Goal: Information Seeking & Learning: Learn about a topic

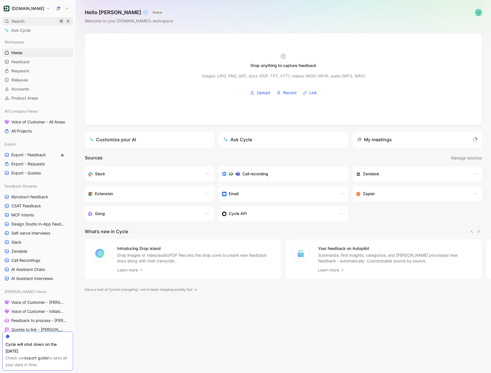
click at [23, 24] on span "Search" at bounding box center [17, 21] width 13 height 7
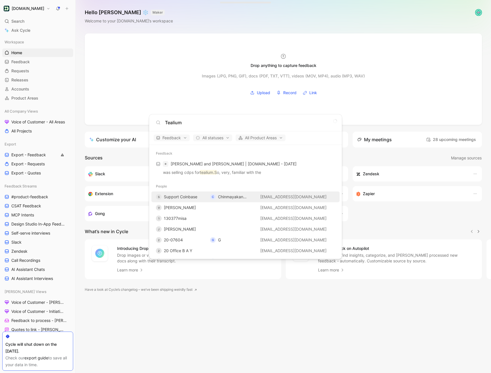
type input "Tealium"
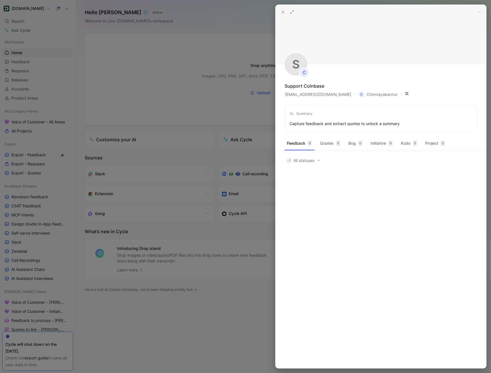
click at [285, 13] on button at bounding box center [283, 12] width 8 height 8
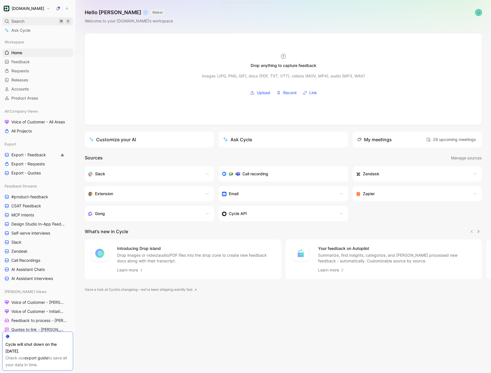
click at [22, 22] on span "Search" at bounding box center [17, 21] width 13 height 7
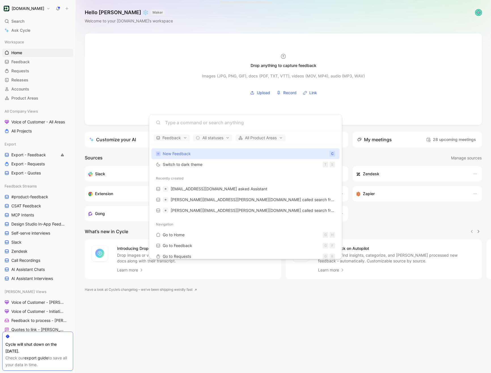
click at [177, 124] on input at bounding box center [250, 122] width 170 height 7
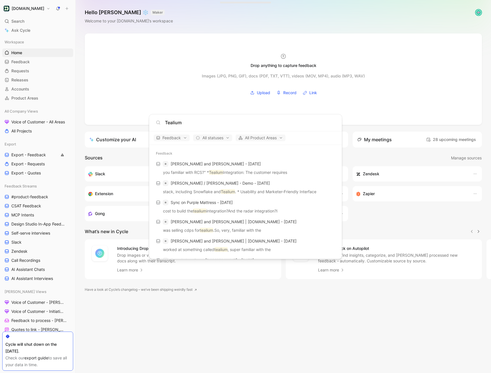
type input "Tealium"
click at [26, 32] on body "Customer.io Search ⌘ K Ask Cycle Workspace Home G then H Feedback G then F Requ…" at bounding box center [245, 186] width 491 height 373
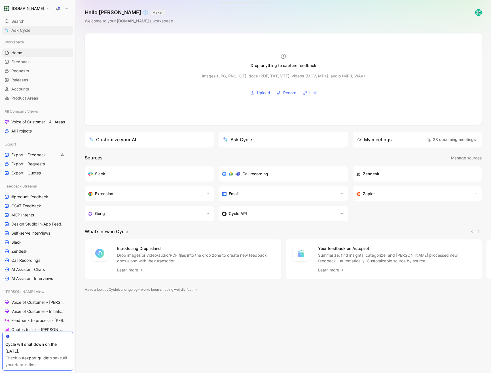
click at [24, 31] on span "Ask Cycle" at bounding box center [20, 30] width 19 height 7
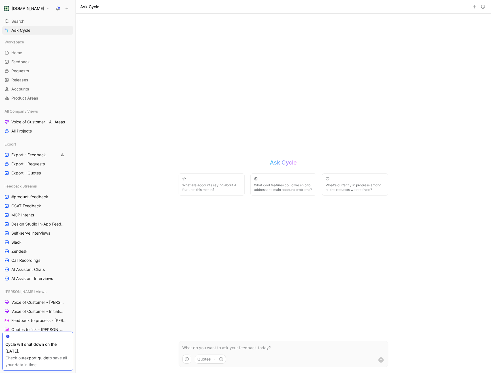
click at [188, 345] on p at bounding box center [283, 347] width 202 height 7
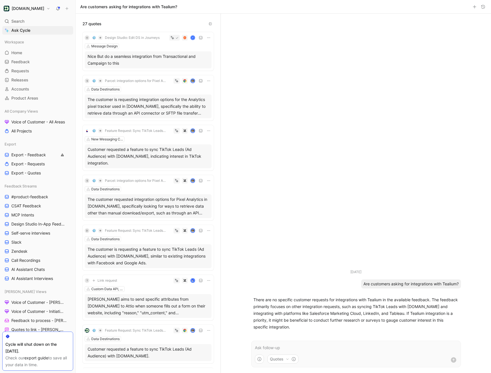
click at [294, 346] on p at bounding box center [356, 347] width 202 height 7
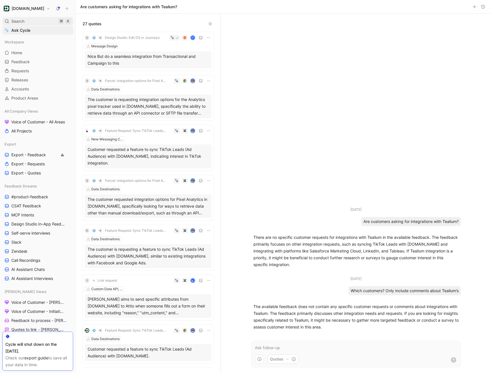
click at [22, 20] on span "Search" at bounding box center [17, 21] width 13 height 7
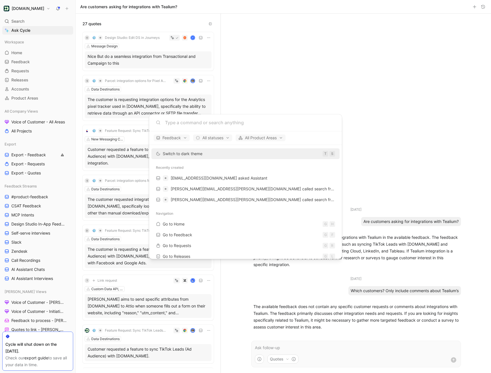
click at [180, 122] on input at bounding box center [250, 122] width 170 height 7
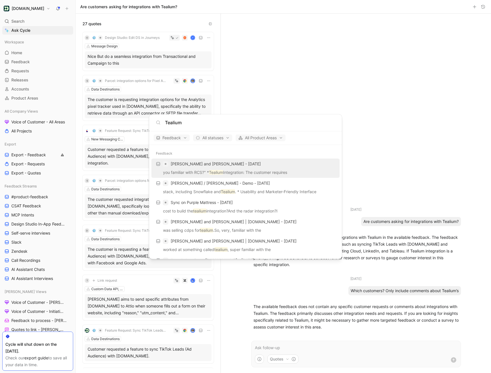
type input "Tealium"
click at [259, 167] on div "Jiangyi Wang and Emma Beckstrom - 10/1/2025" at bounding box center [245, 164] width 185 height 10
click at [255, 187] on div "Jacqueline / Megan - Demo - 9/29/2025" at bounding box center [245, 183] width 185 height 10
click at [252, 209] on p "cost to build the tealium integration?And the radar integration?I" at bounding box center [245, 211] width 185 height 9
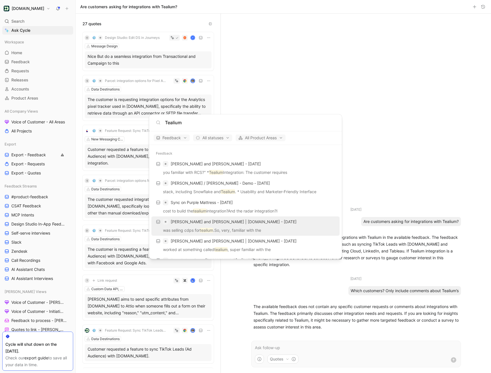
click at [252, 225] on div "Athena Kan and Kevin Jasmine | Customer.io - 9/25/2025" at bounding box center [245, 221] width 185 height 10
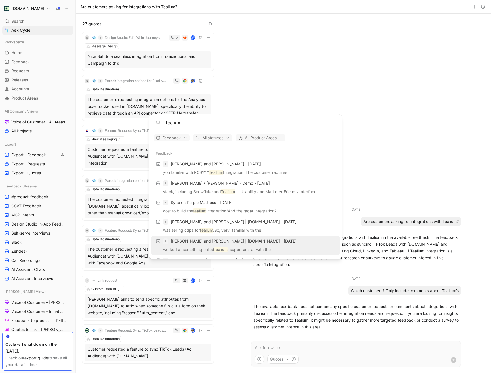
click at [252, 237] on div "Greg and Kevin Jasmine | Customer.io - 8/20/2025" at bounding box center [245, 241] width 185 height 10
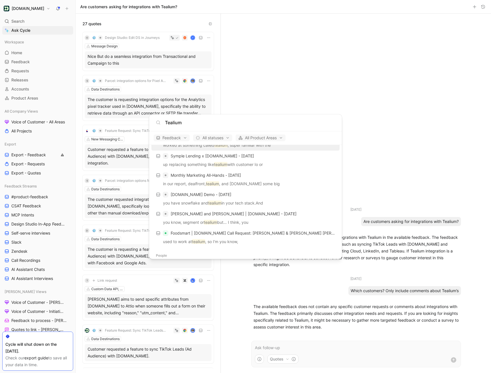
scroll to position [104, 0]
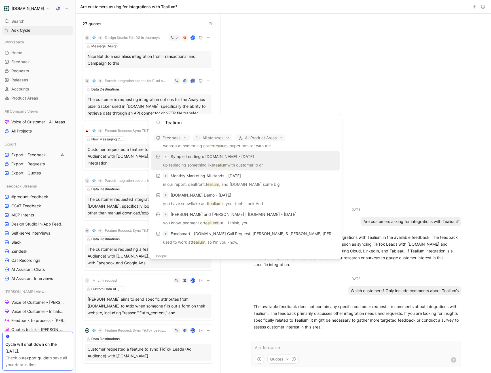
click at [237, 160] on div "Symple Lending x [DOMAIN_NAME] - [DATE]" at bounding box center [245, 156] width 185 height 10
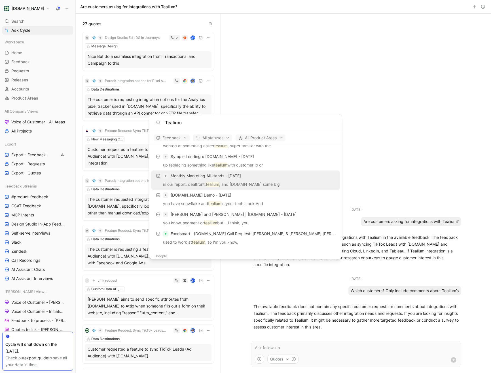
click at [236, 181] on p "in our report, dealfront, tealium , and more.So some big" at bounding box center [245, 185] width 185 height 9
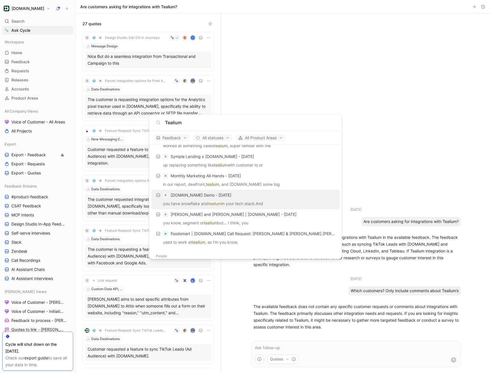
click at [234, 199] on div "Customer.io Demo - 8/8/2025" at bounding box center [245, 195] width 185 height 10
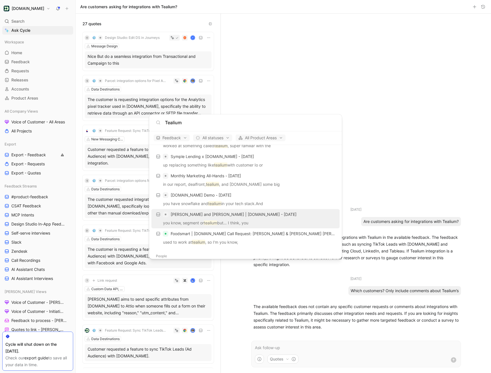
click at [234, 215] on span "Rachelle and Kevin Jasmine | Customer.io - 7/23/2025" at bounding box center [234, 214] width 126 height 5
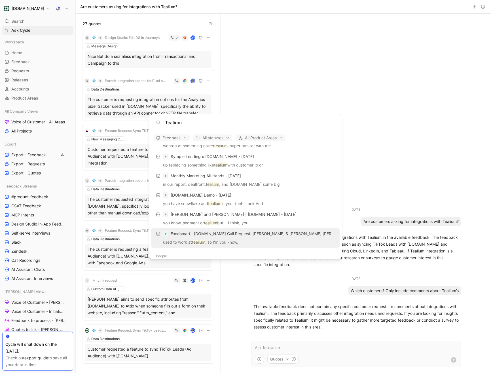
click at [231, 235] on span "Foodsmart | Customer.io Call Request: John Feeley & Slater Smith - 5/5/2025" at bounding box center [271, 233] width 201 height 5
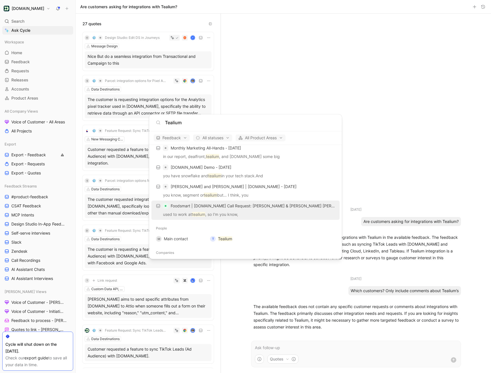
scroll to position [146, 0]
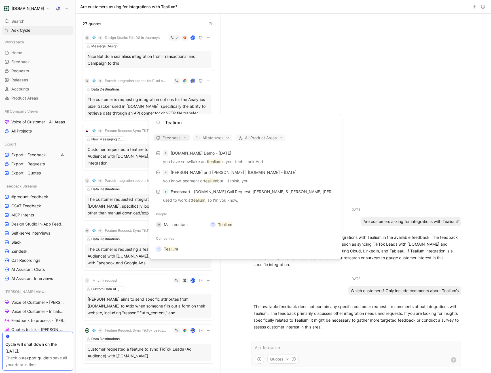
click at [168, 138] on span "Feedback" at bounding box center [171, 137] width 31 height 7
click at [205, 169] on div "Requests" at bounding box center [182, 166] width 54 height 9
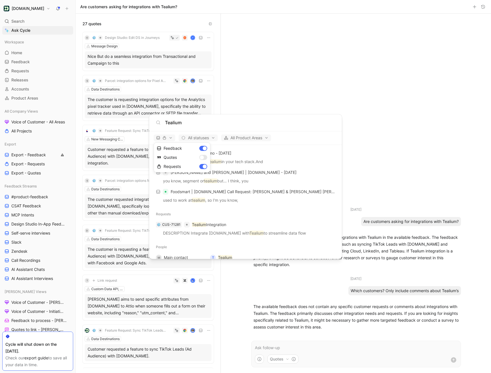
click at [186, 121] on div at bounding box center [245, 186] width 491 height 373
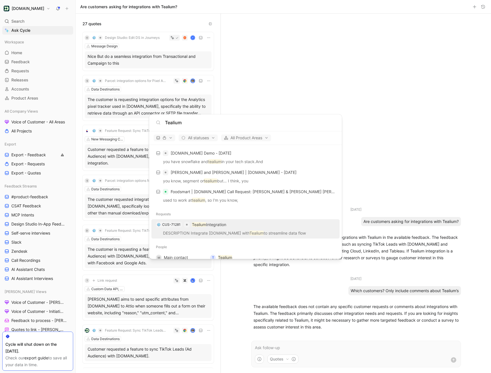
click at [192, 229] on div "CUS-71281 Tealium Integration" at bounding box center [245, 224] width 185 height 10
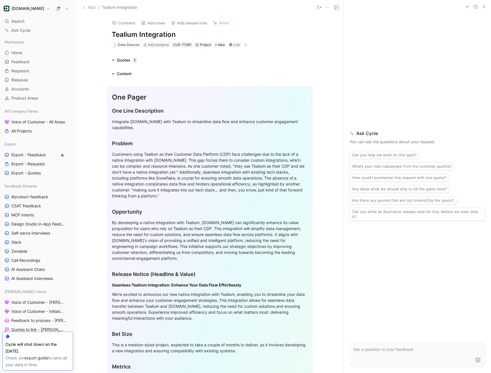
click at [114, 58] on div "Quotes 6" at bounding box center [124, 60] width 30 height 7
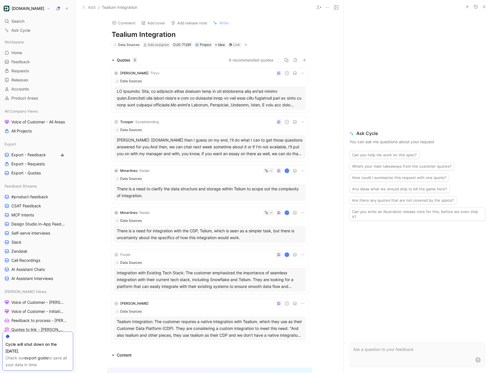
click at [152, 33] on h1 "Tealium Integration" at bounding box center [210, 34] width 196 height 9
copy h1 "Tealium Integration"
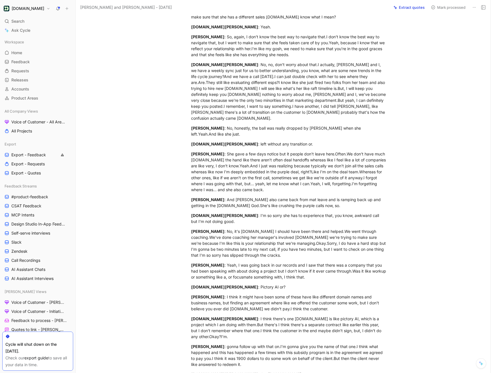
scroll to position [2937, 0]
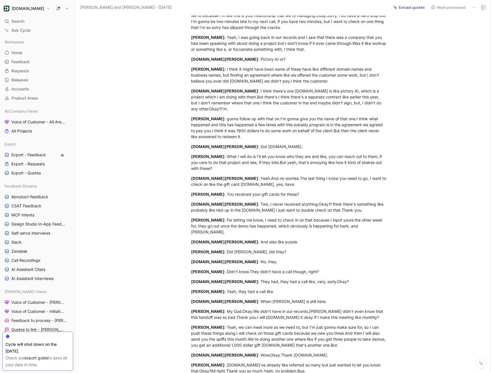
click at [479, 363] on icon at bounding box center [481, 363] width 5 height 5
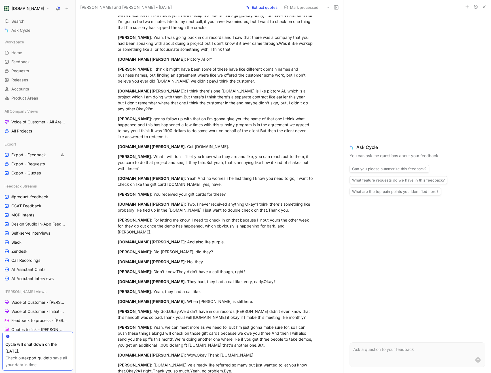
click at [430, 352] on p at bounding box center [417, 349] width 128 height 7
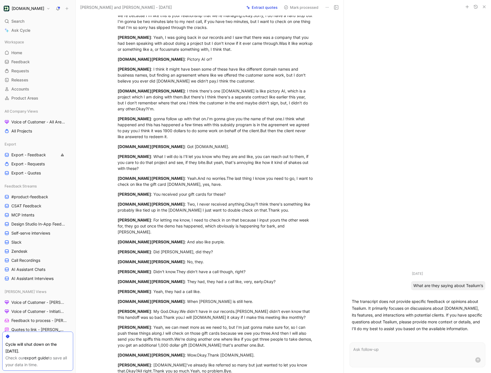
click at [445, 284] on div "What are they saying about Tealium’s" at bounding box center [448, 285] width 74 height 9
click at [394, 351] on p at bounding box center [417, 349] width 128 height 7
paste div
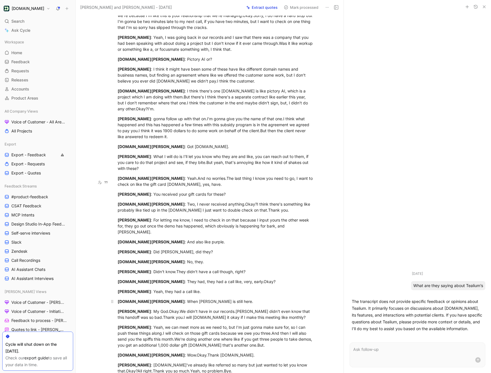
click at [225, 298] on div "Jiangyi.Wang : When Shannon is still here." at bounding box center [216, 301] width 196 height 6
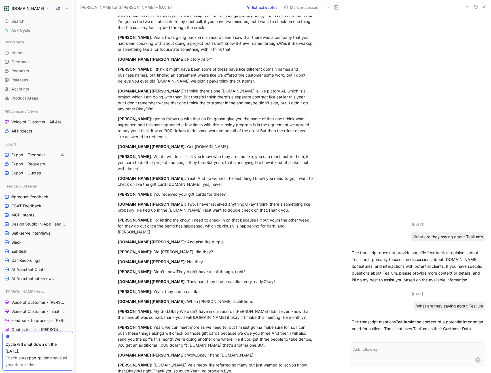
scroll to position [134, 0]
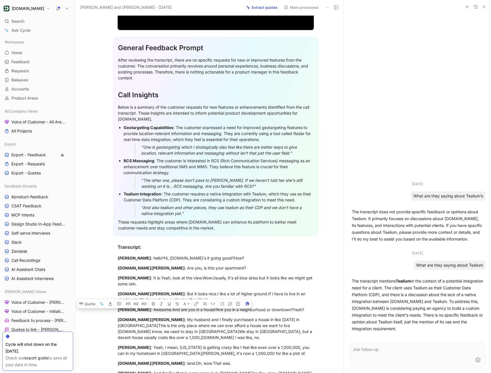
drag, startPoint x: 195, startPoint y: 214, endPoint x: 119, endPoint y: 192, distance: 79.3
click at [124, 192] on li "Tealium Integration : The customer requires a native integration with Tealium, …" at bounding box center [219, 203] width 190 height 27
click at [88, 299] on button "Quote" at bounding box center [87, 303] width 20 height 9
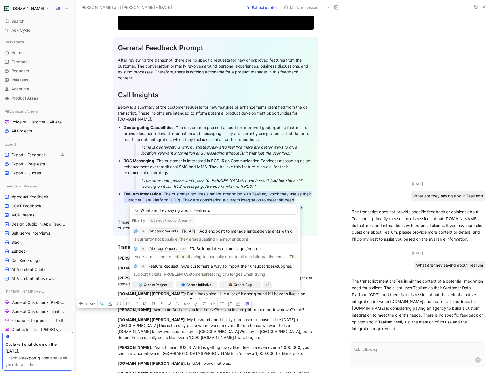
drag, startPoint x: 193, startPoint y: 209, endPoint x: 145, endPoint y: 209, distance: 48.7
click at [147, 209] on input "What are they saying about Tealium’s" at bounding box center [214, 210] width 165 height 9
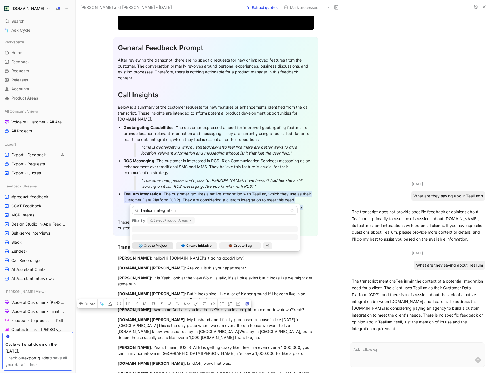
type input "Tealium Integration"
click at [165, 219] on button "Select Product Areas" at bounding box center [170, 220] width 47 height 7
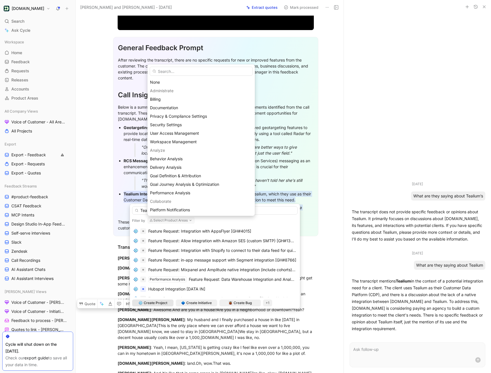
click at [162, 73] on input "text" at bounding box center [201, 71] width 103 height 9
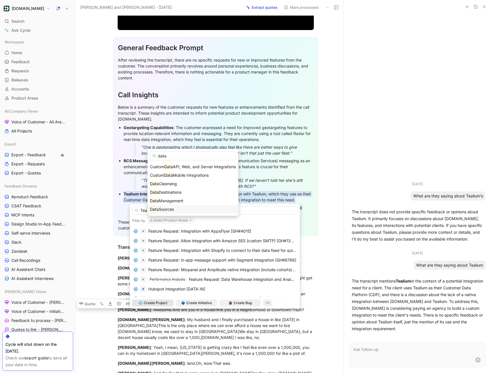
type input "data"
click at [170, 210] on span "Sources" at bounding box center [166, 209] width 15 height 5
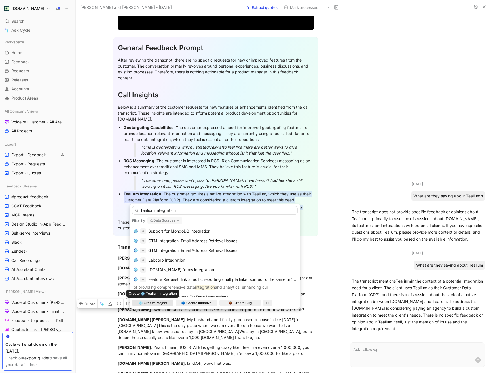
click at [155, 303] on span "Create Project" at bounding box center [156, 303] width 24 height 6
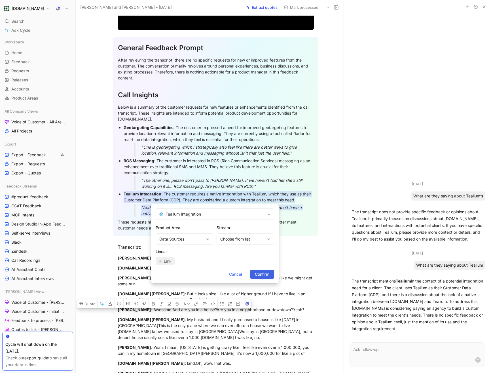
click at [258, 272] on span "Confirm" at bounding box center [262, 274] width 14 height 7
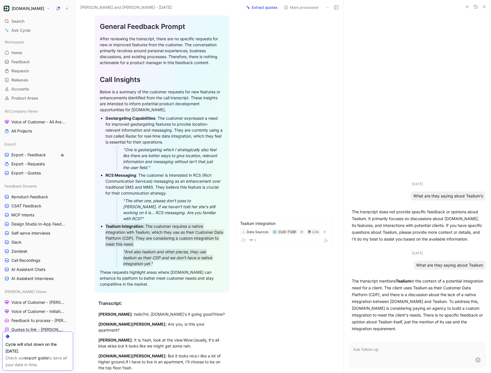
click at [306, 135] on div "J Janie Wangjy Comment Add quote Summarize Jiangyi Wang and Emma Beckstrom - 10…" at bounding box center [210, 194] width 268 height 358
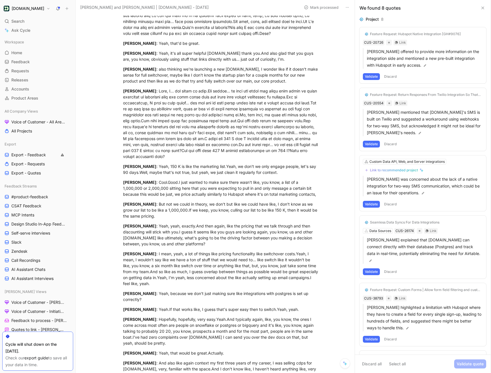
scroll to position [1891, 0]
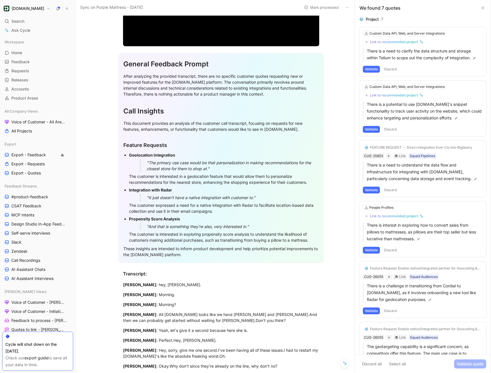
scroll to position [128, 0]
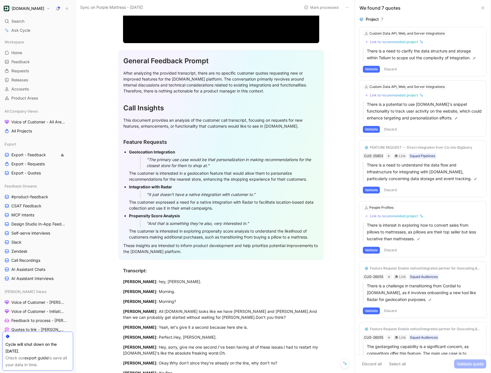
click at [229, 176] on div "The customer is interested in a geolocation feature that would allow them to pe…" at bounding box center [224, 176] width 190 height 12
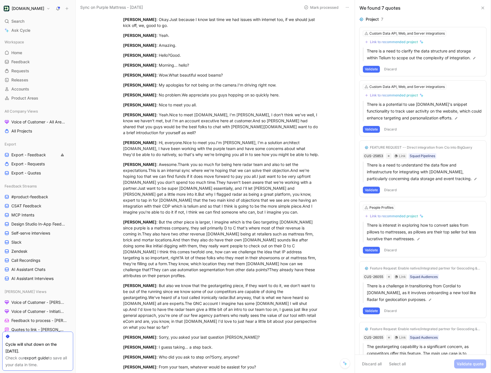
scroll to position [145, 0]
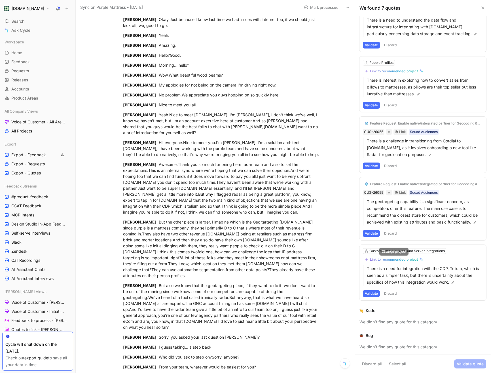
click at [376, 261] on div "Link to recommended project" at bounding box center [394, 259] width 48 height 5
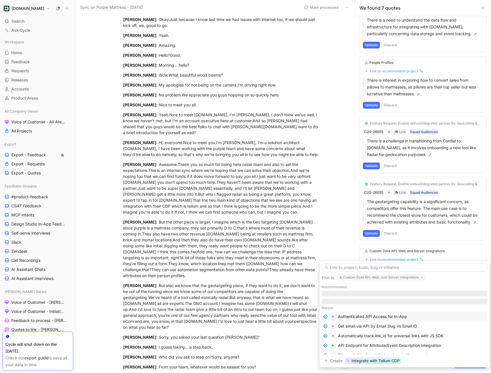
click at [354, 282] on div "Filter by Custom Data API, Web, and Server integrations Recommended Recent Auth…" at bounding box center [404, 314] width 170 height 106
click at [353, 280] on button "Custom Data API, Web, and Server integrations" at bounding box center [381, 277] width 89 height 7
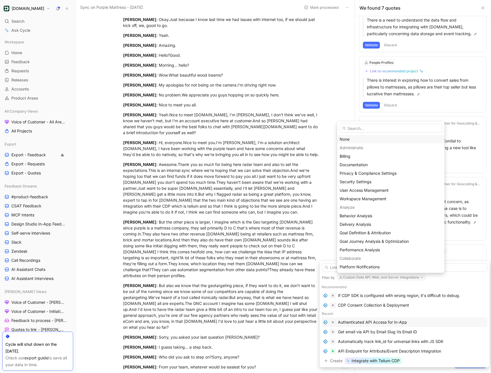
click at [345, 137] on div "None" at bounding box center [390, 139] width 102 height 7
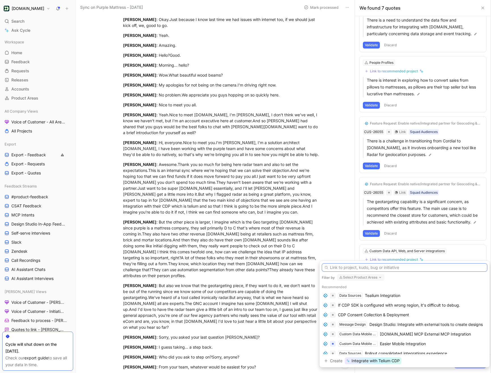
click at [355, 269] on input "text" at bounding box center [404, 267] width 165 height 9
click at [371, 296] on div "Tealium Integration" at bounding box center [382, 295] width 35 height 7
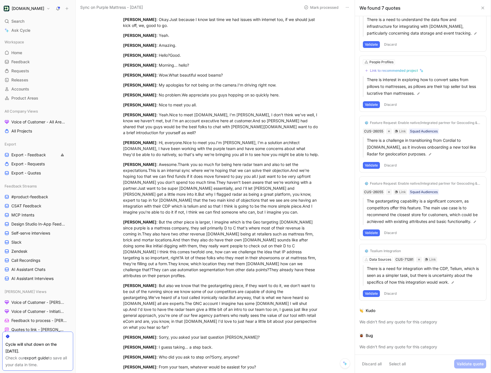
click at [371, 292] on button "Validate" at bounding box center [371, 293] width 17 height 7
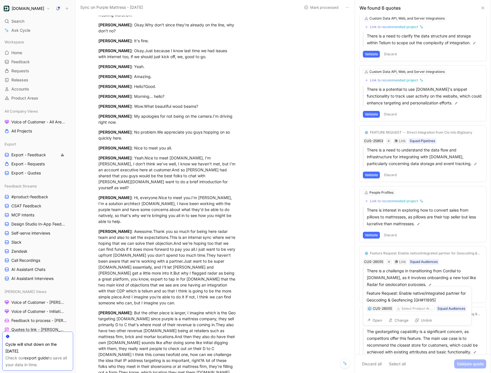
scroll to position [0, 0]
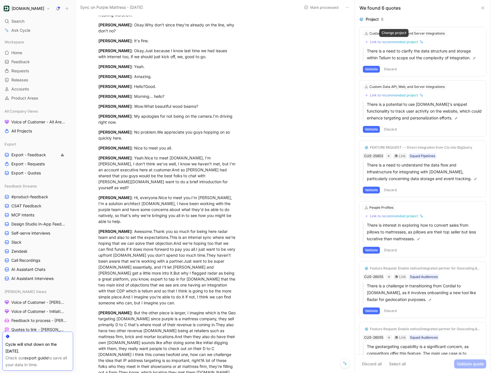
click at [392, 43] on div "Link to recommended project" at bounding box center [394, 42] width 48 height 5
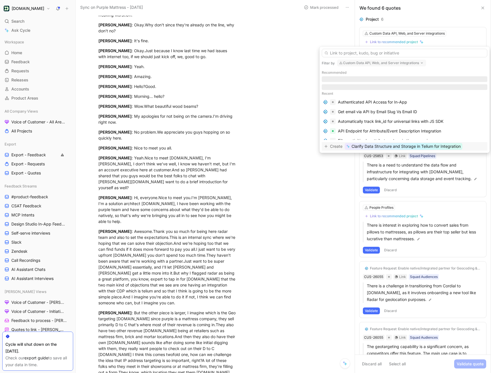
click at [342, 61] on button "Custom Data API, Web, and Server integrations" at bounding box center [381, 63] width 89 height 7
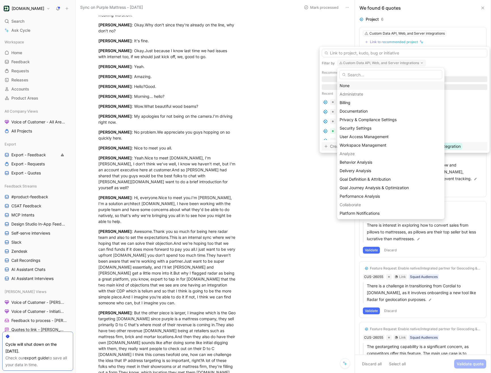
click at [341, 84] on div "None" at bounding box center [390, 85] width 102 height 7
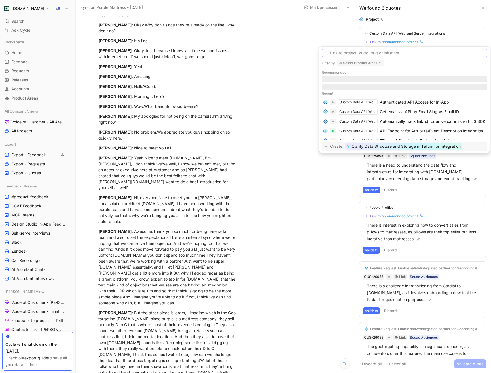
click at [344, 54] on input "text" at bounding box center [404, 53] width 165 height 9
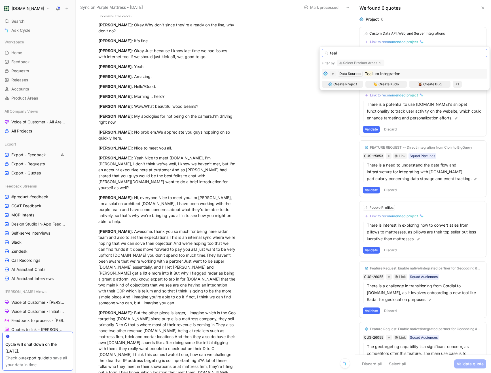
type input "teal"
click at [371, 74] on mark "Teal" at bounding box center [369, 73] width 8 height 5
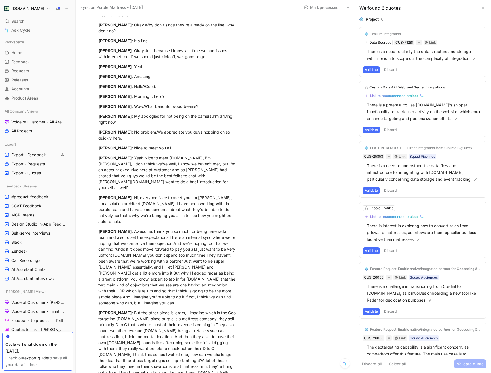
click at [372, 69] on button "Validate" at bounding box center [371, 69] width 17 height 7
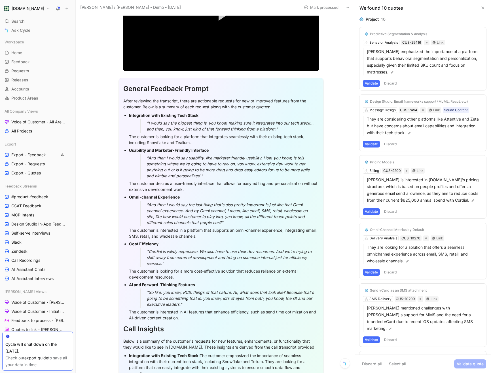
scroll to position [105, 0]
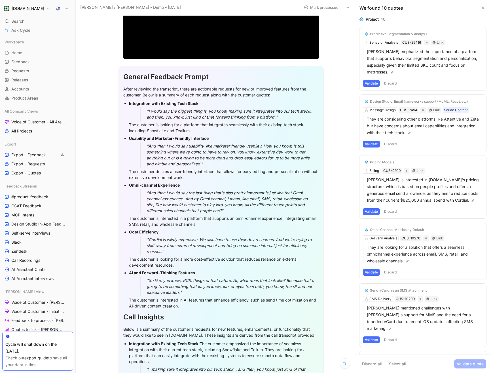
click at [226, 211] on div ""And then I would say the last thing that's also pretty important is just like …" at bounding box center [230, 202] width 168 height 24
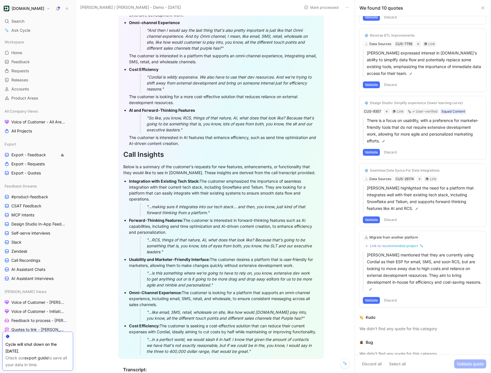
scroll to position [269, 0]
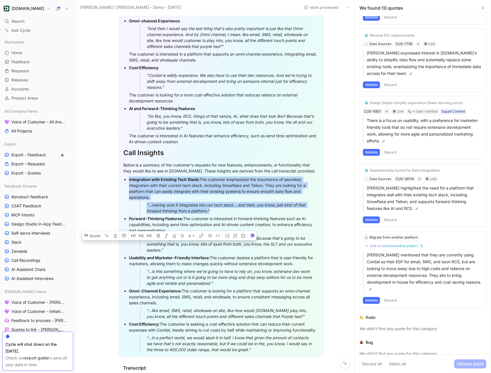
drag, startPoint x: 228, startPoint y: 210, endPoint x: 128, endPoint y: 177, distance: 105.1
click at [128, 177] on ul "Integration with Existing Tech Stack: The customer emphasized the importance of…" at bounding box center [221, 264] width 196 height 178
click at [95, 231] on button "Quote" at bounding box center [92, 235] width 20 height 9
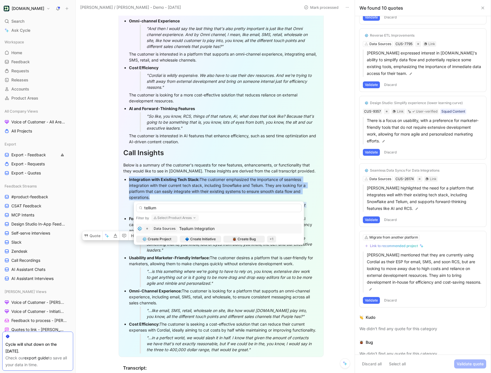
type input "tellium"
click at [202, 231] on div "Tealium Integration" at bounding box center [196, 228] width 35 height 7
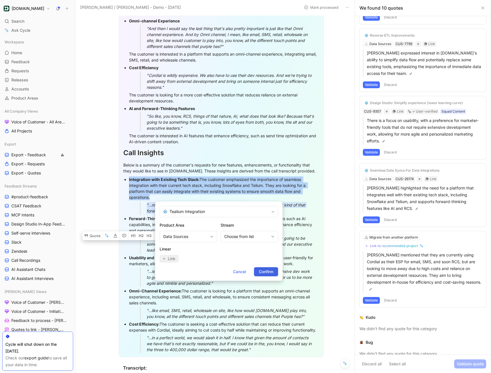
click at [263, 271] on span "Confirm" at bounding box center [266, 271] width 14 height 7
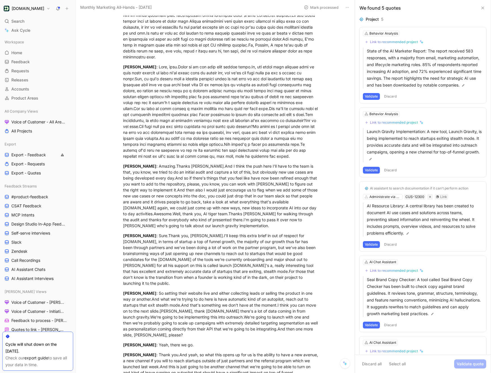
scroll to position [484, 0]
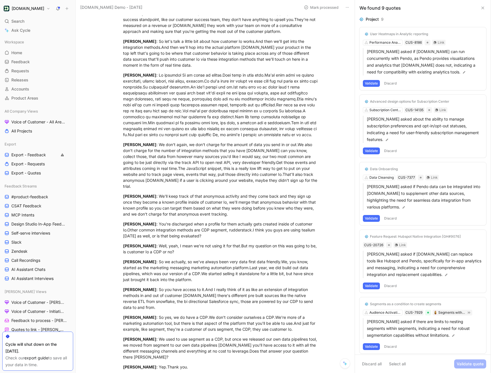
scroll to position [868, 0]
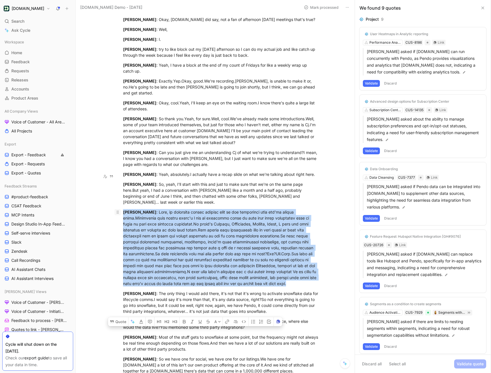
drag, startPoint x: 280, startPoint y: 248, endPoint x: 120, endPoint y: 178, distance: 175.0
click at [120, 207] on p "[PERSON_NAME]" at bounding box center [221, 247] width 218 height 81
click at [118, 317] on button "Quote" at bounding box center [118, 321] width 20 height 9
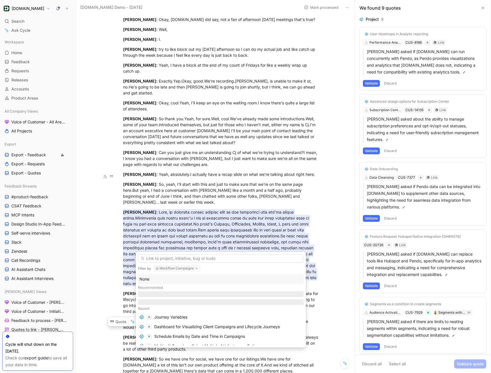
click at [167, 267] on button "Workflow Campaigns" at bounding box center [176, 268] width 47 height 7
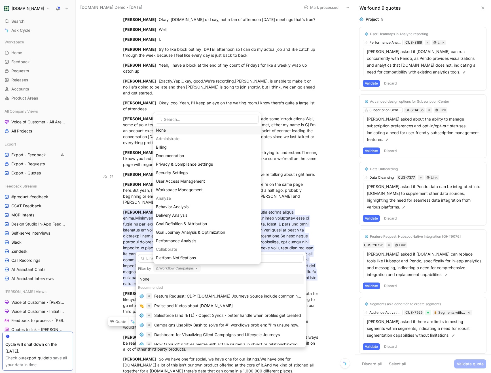
click at [166, 129] on div "None" at bounding box center [207, 130] width 102 height 7
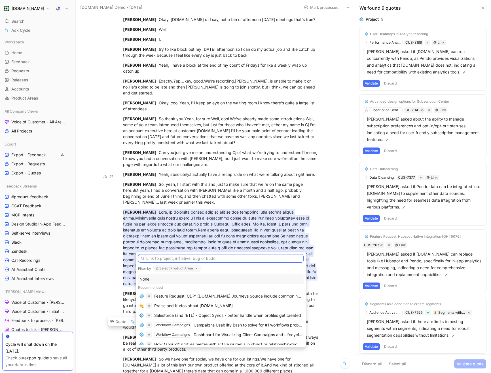
click at [181, 258] on input "text" at bounding box center [220, 258] width 165 height 9
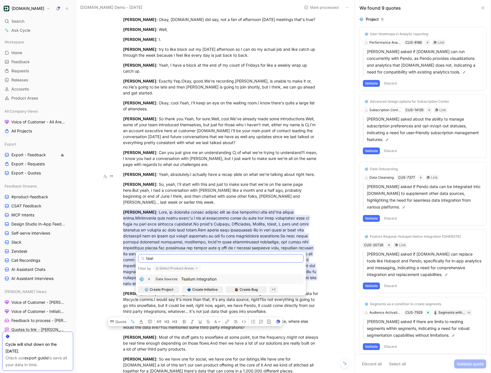
type input "teal"
click at [193, 279] on span "ium Integration" at bounding box center [203, 278] width 28 height 5
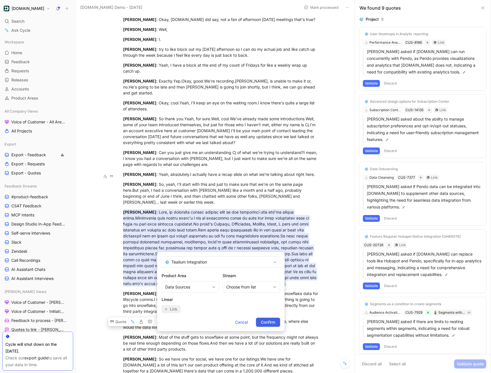
click at [266, 320] on span "Confirm" at bounding box center [268, 321] width 14 height 7
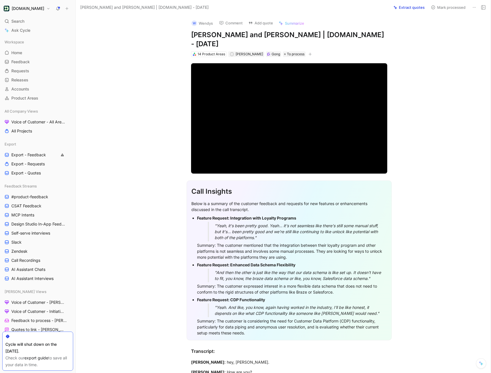
click at [262, 186] on div "Call Insights" at bounding box center [289, 191] width 196 height 10
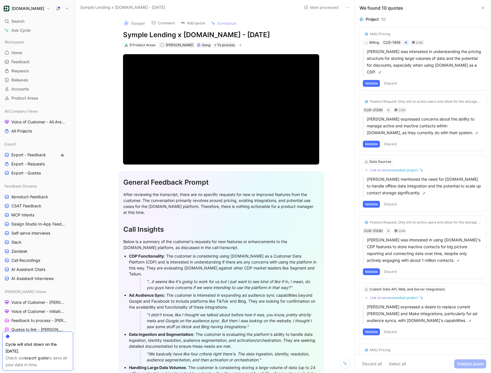
scroll to position [2620, 0]
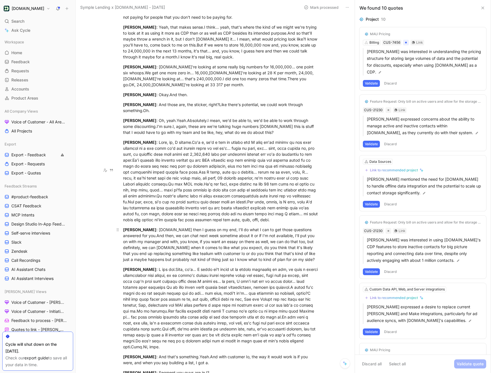
click at [310, 226] on div "[PERSON_NAME] : [DOMAIN_NAME] then I guess on my end, I'll do what I can to get…" at bounding box center [221, 244] width 196 height 36
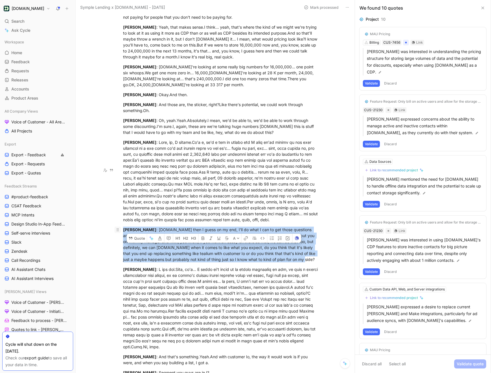
drag, startPoint x: 311, startPoint y: 201, endPoint x: 120, endPoint y: 170, distance: 193.3
click at [120, 225] on p "[PERSON_NAME] : [DOMAIN_NAME] then I guess on my end, I'll do what I can to get…" at bounding box center [221, 244] width 218 height 39
click at [135, 233] on button "Quote" at bounding box center [137, 237] width 20 height 9
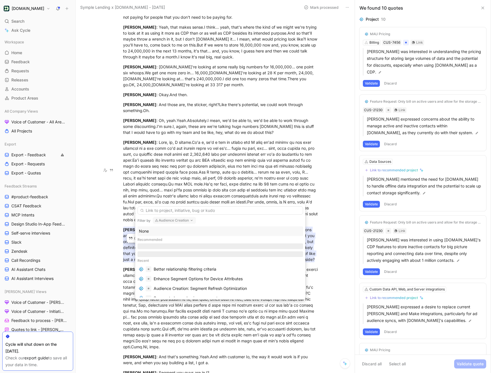
click at [172, 220] on button "Audience Creation" at bounding box center [174, 220] width 43 height 7
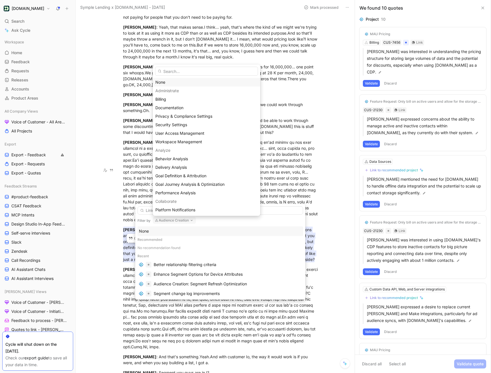
click at [172, 78] on div "None" at bounding box center [206, 82] width 107 height 9
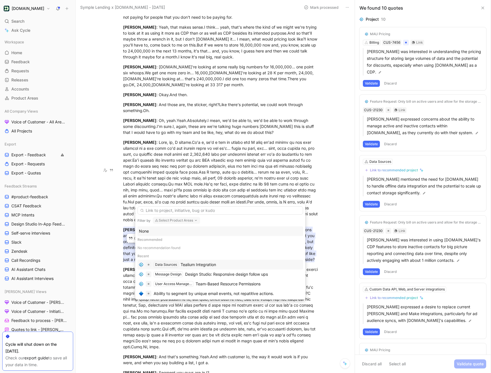
click at [192, 264] on div "Tealium Integration" at bounding box center [197, 264] width 35 height 7
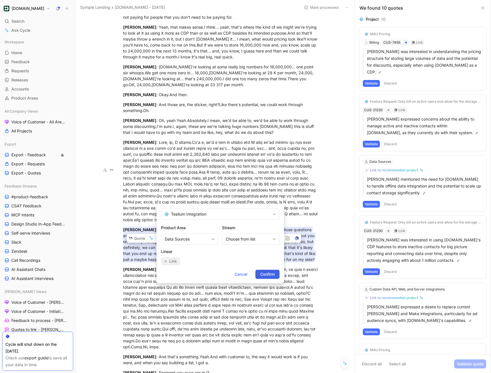
click at [270, 274] on span "Confirm" at bounding box center [267, 274] width 14 height 7
